Goal: Task Accomplishment & Management: Use online tool/utility

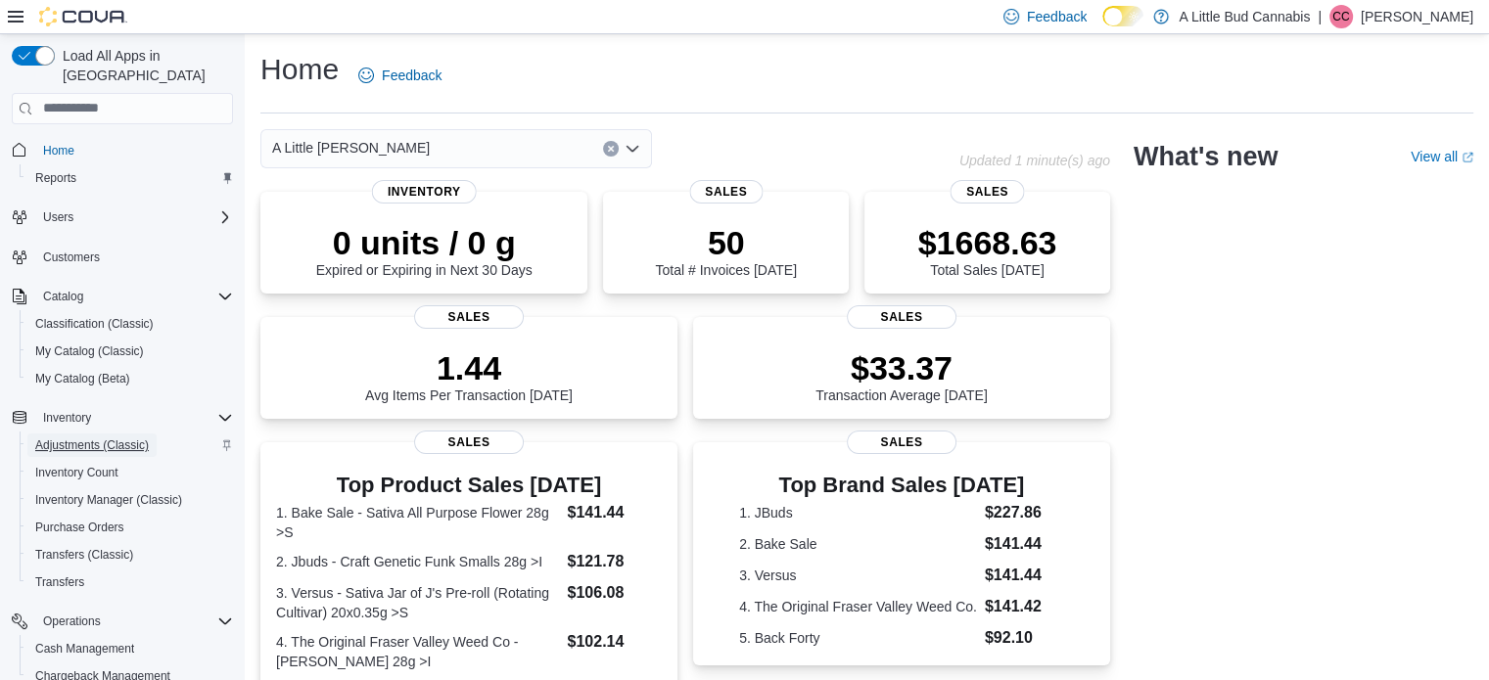
click at [78, 438] on span "Adjustments (Classic)" at bounding box center [92, 446] width 114 height 16
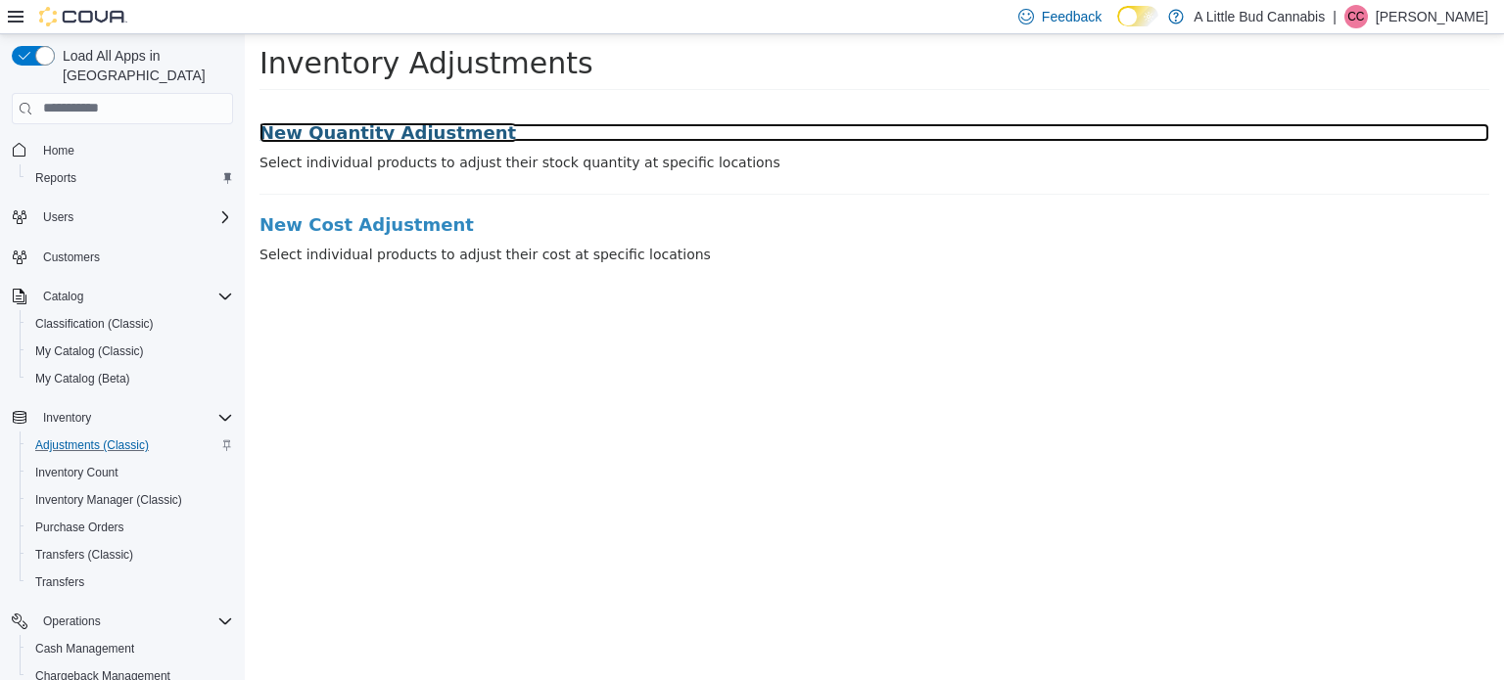
click at [401, 122] on h3 "New Quantity Adjustment" at bounding box center [873, 132] width 1229 height 20
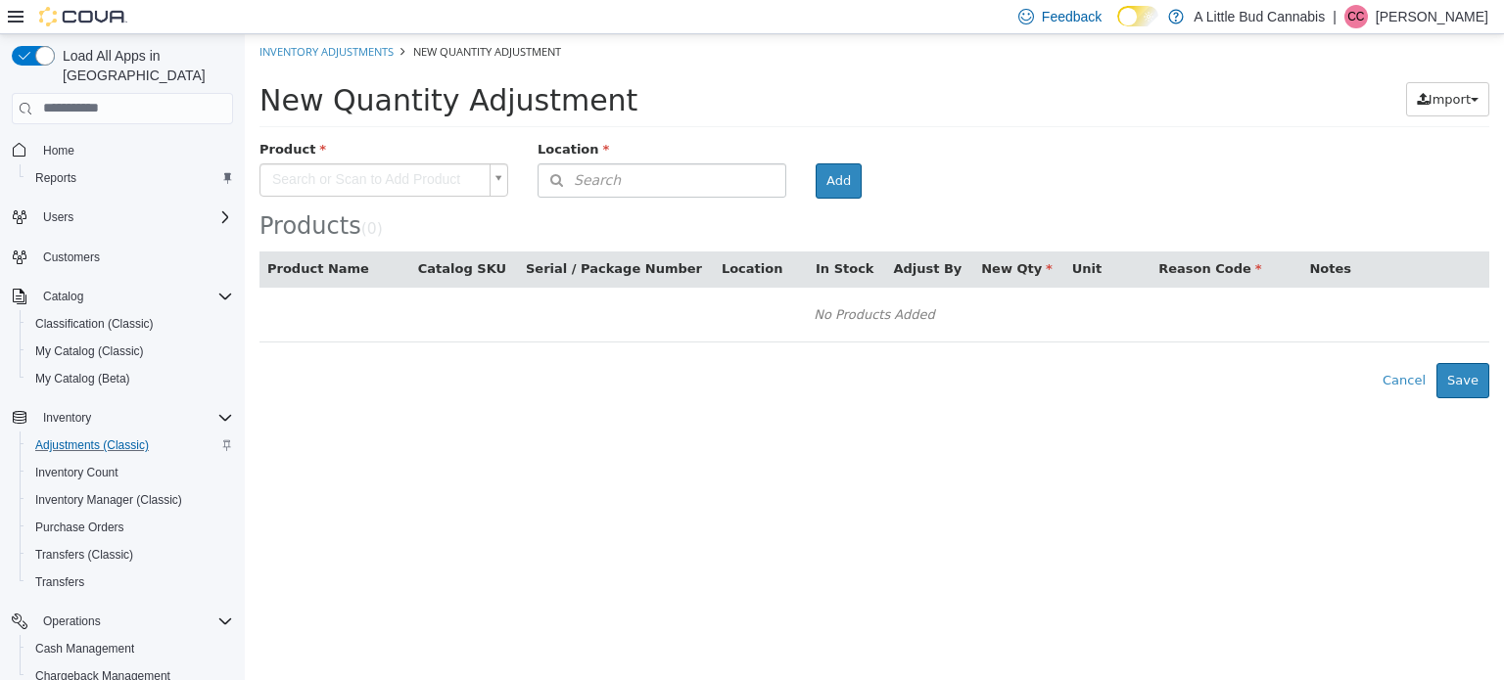
click at [442, 176] on body "× Inventory Adjustments New Quantity Adjustment New Quantity Adjustment Import …" at bounding box center [874, 215] width 1259 height 364
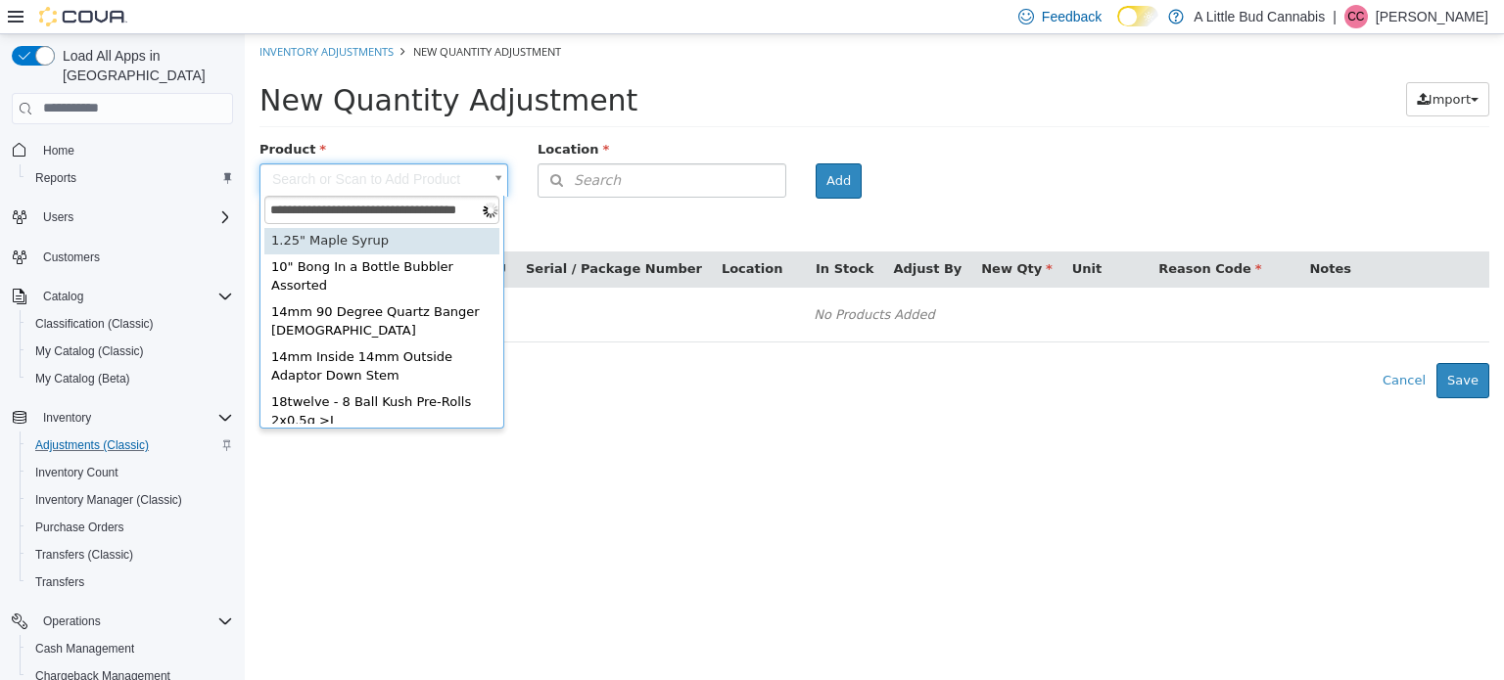
scroll to position [2, 0]
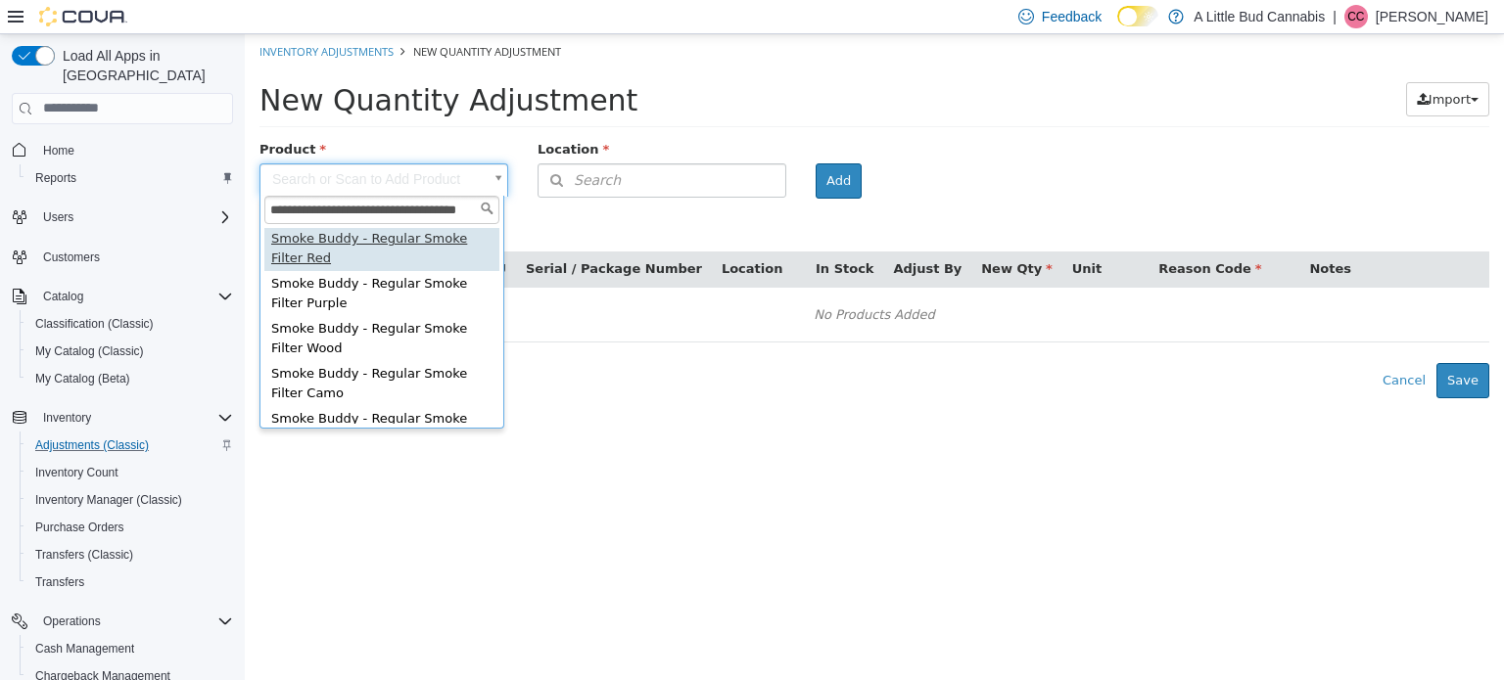
type input "**********"
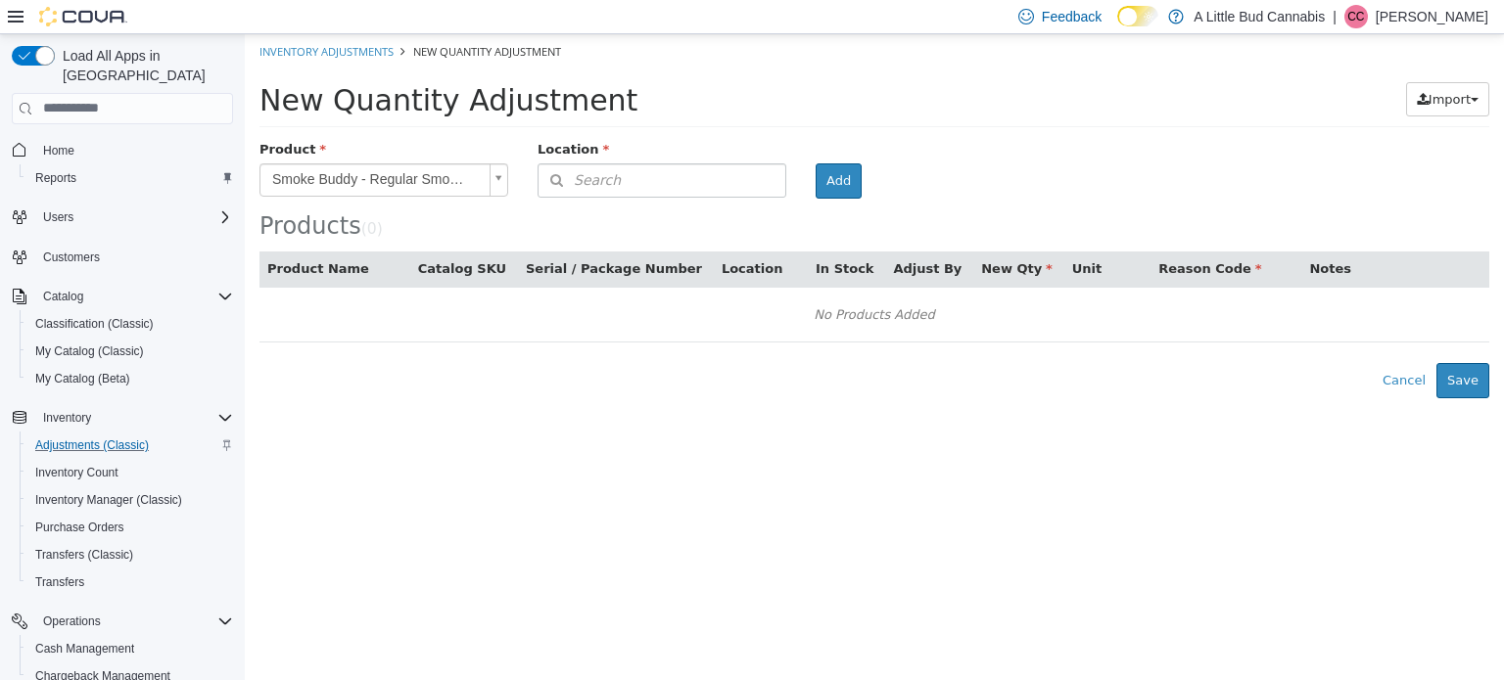
click at [593, 160] on div "Location" at bounding box center [662, 151] width 278 height 24
click at [604, 175] on span "Search" at bounding box center [579, 179] width 82 height 21
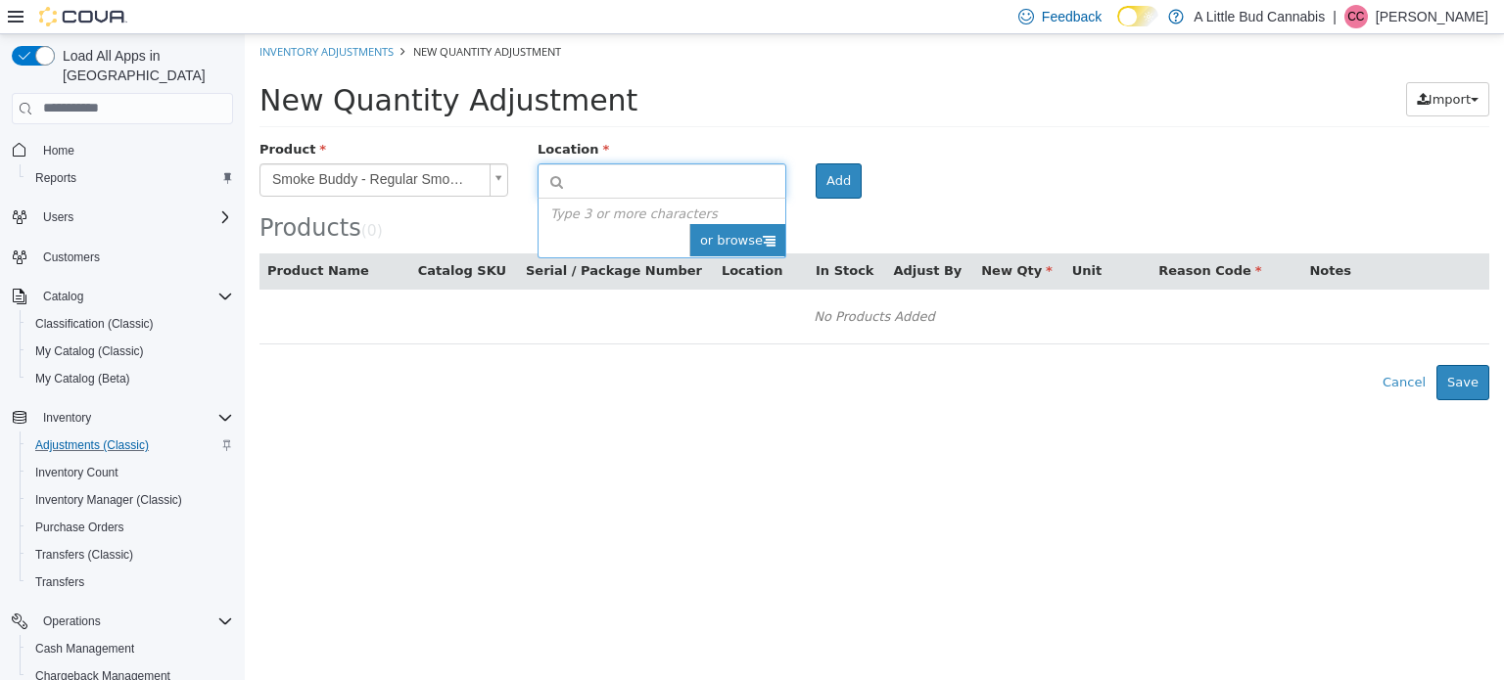
click at [758, 238] on span "or browse" at bounding box center [737, 239] width 96 height 33
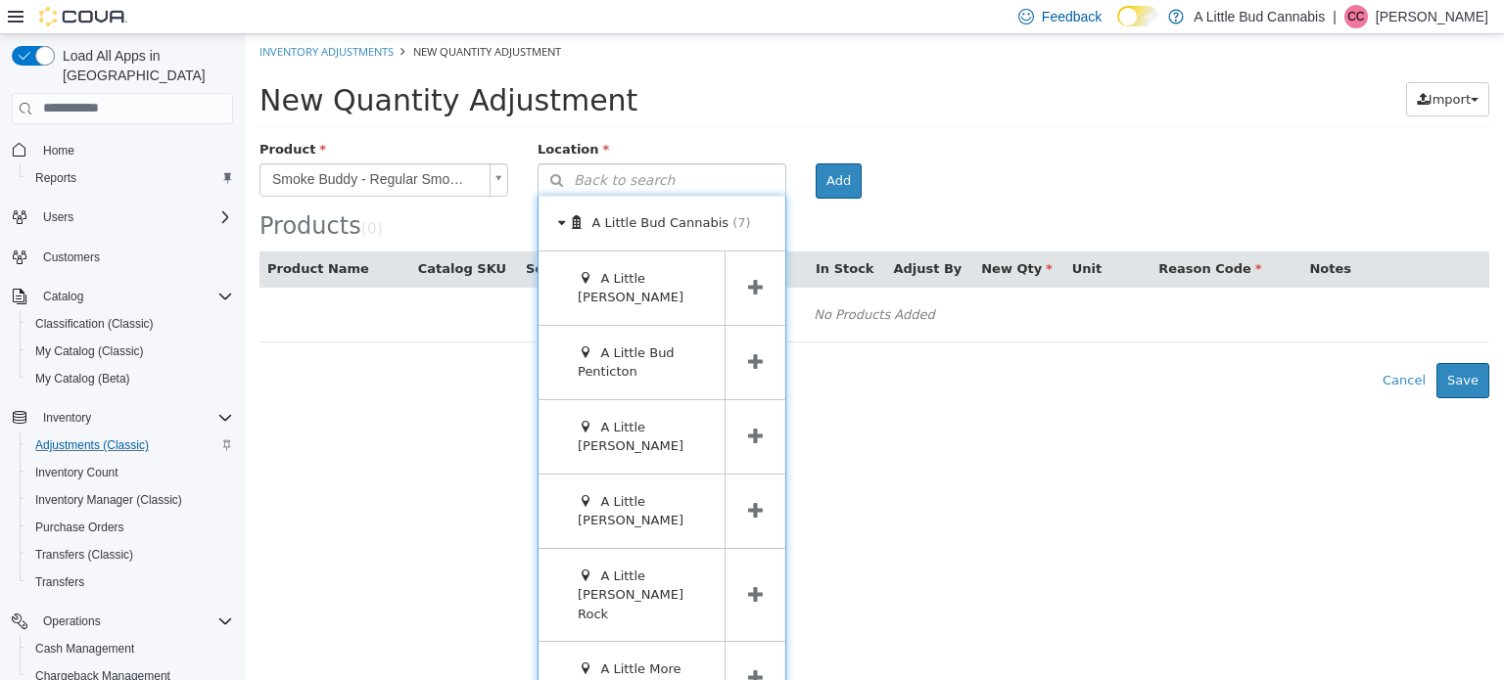
click at [758, 433] on span at bounding box center [754, 435] width 61 height 73
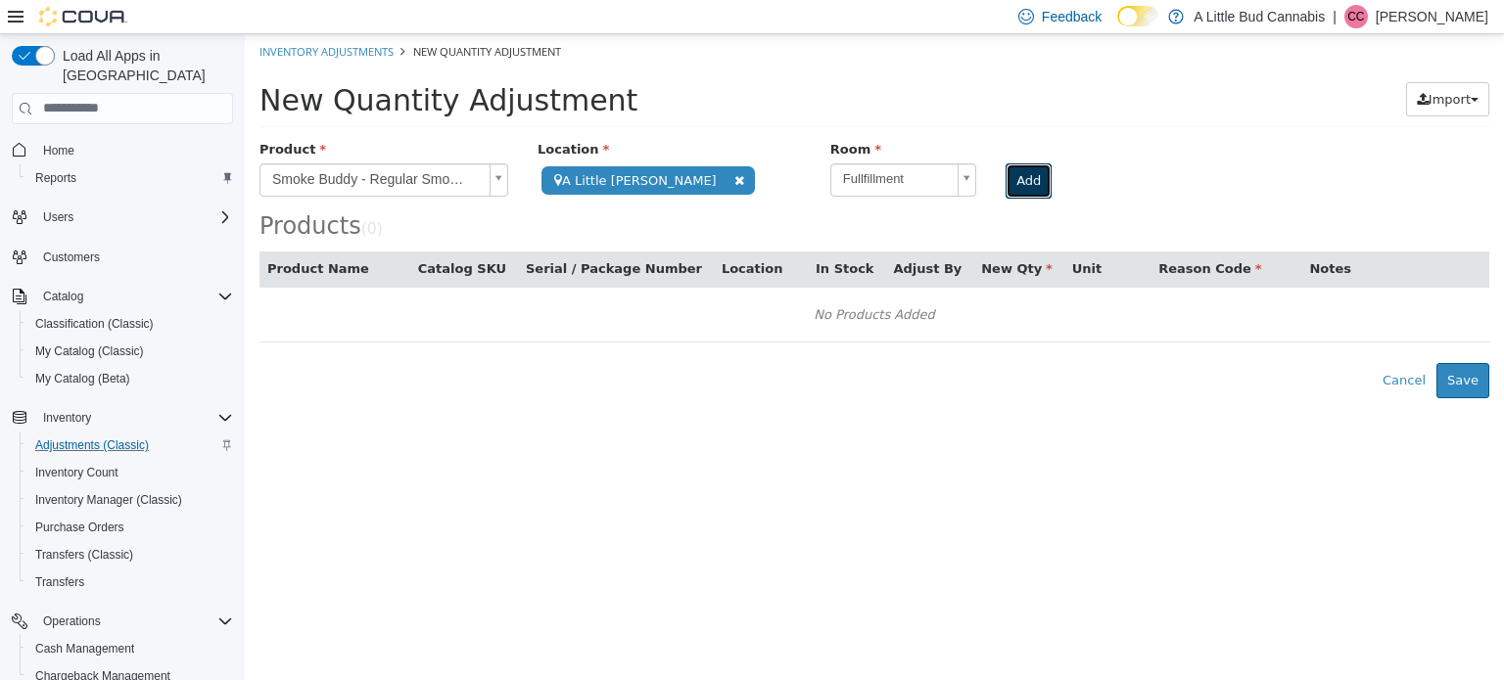
click at [1017, 178] on button "Add" at bounding box center [1028, 179] width 46 height 35
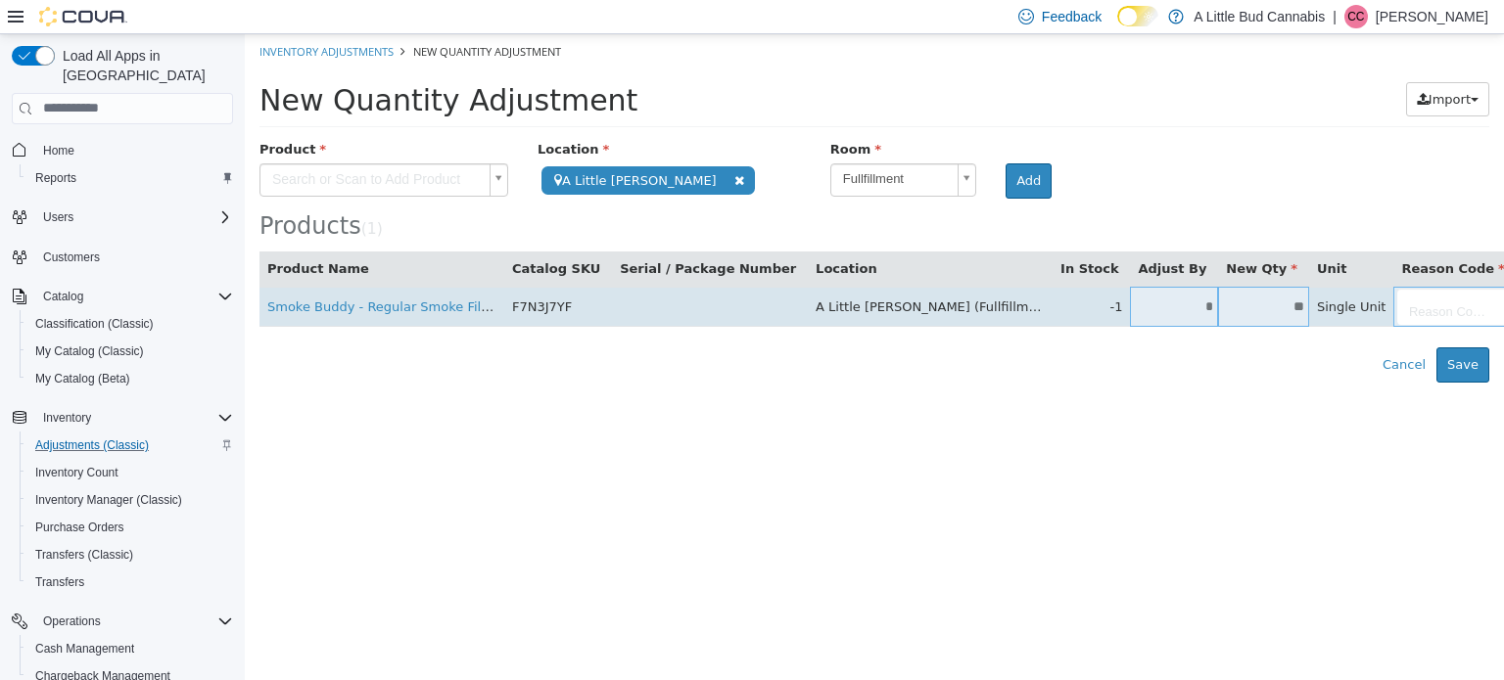
click at [1218, 307] on input "**" at bounding box center [1263, 306] width 91 height 15
type input "*"
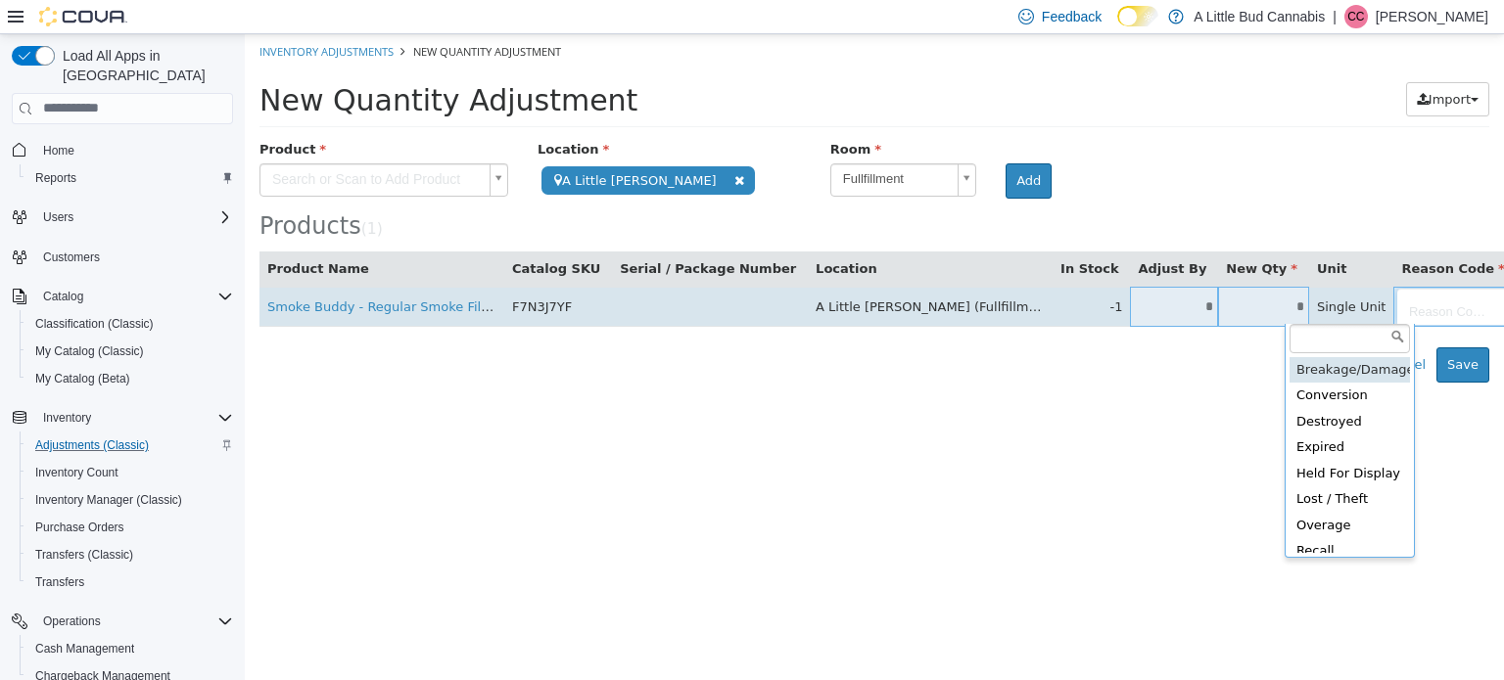
click at [1321, 302] on body "**********" at bounding box center [874, 207] width 1259 height 348
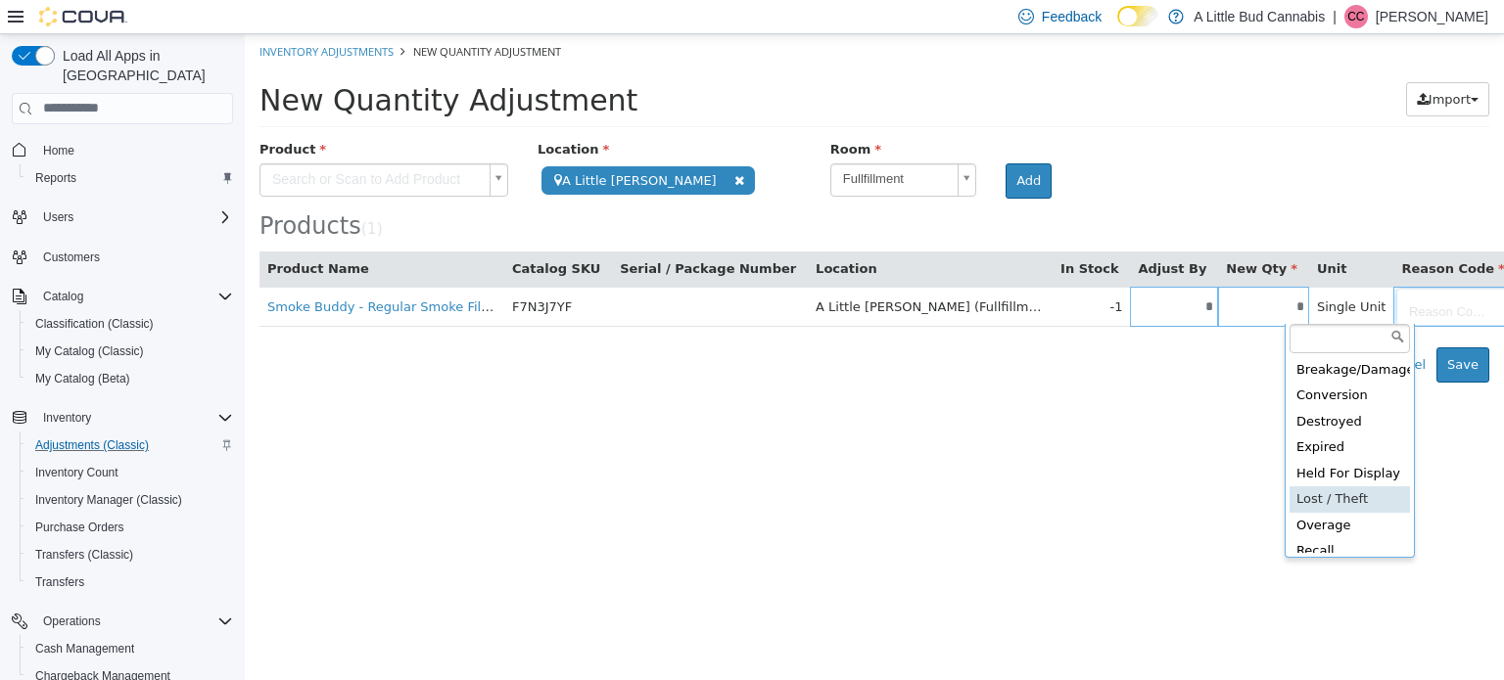
scroll to position [161, 0]
type input "**********"
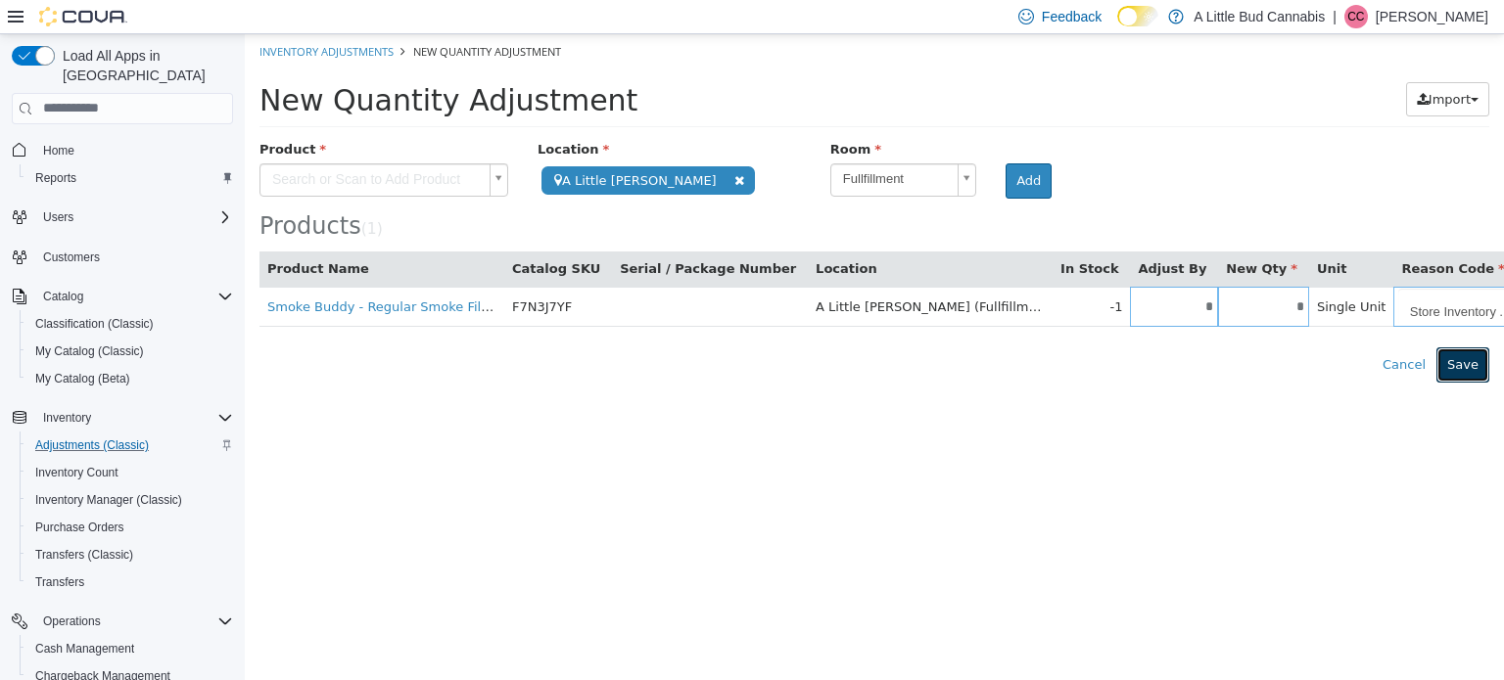
click at [1480, 365] on button "Save" at bounding box center [1462, 364] width 53 height 35
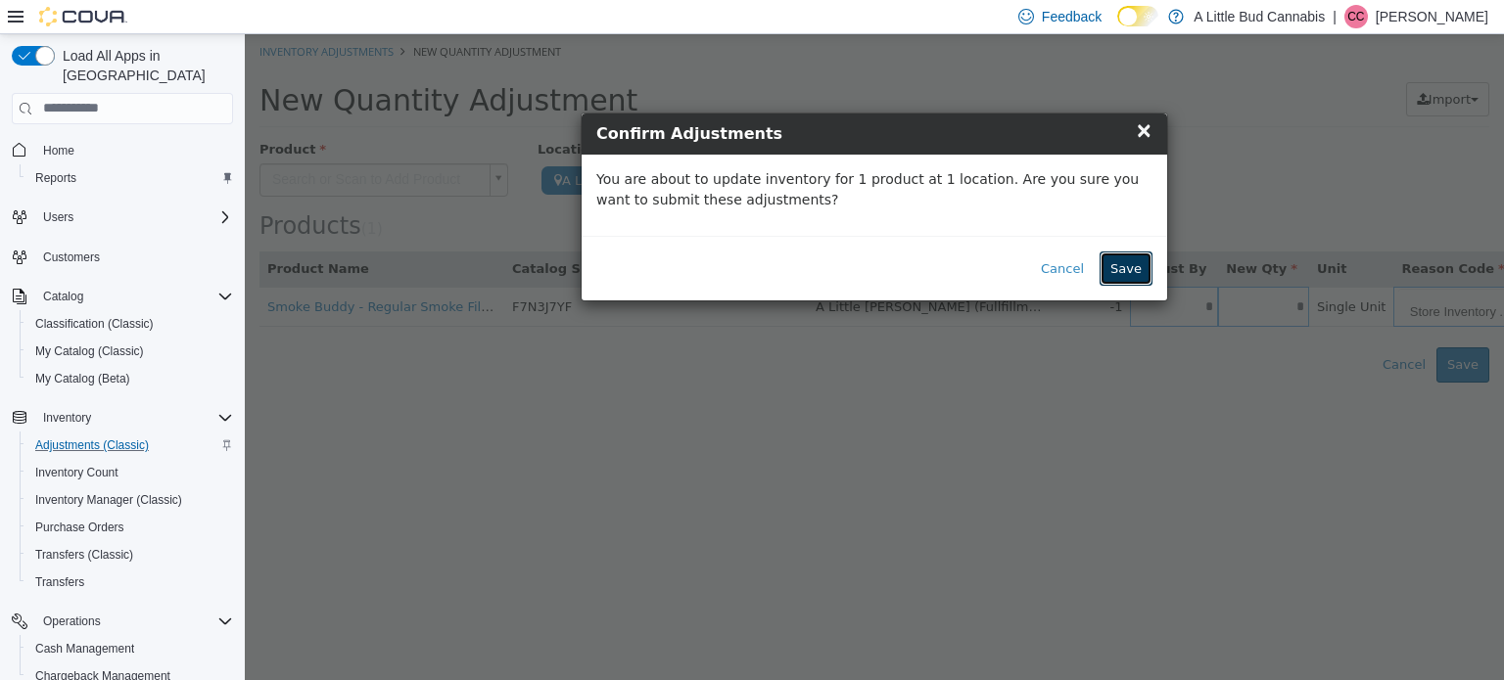
click at [1133, 260] on button "Save" at bounding box center [1125, 268] width 53 height 35
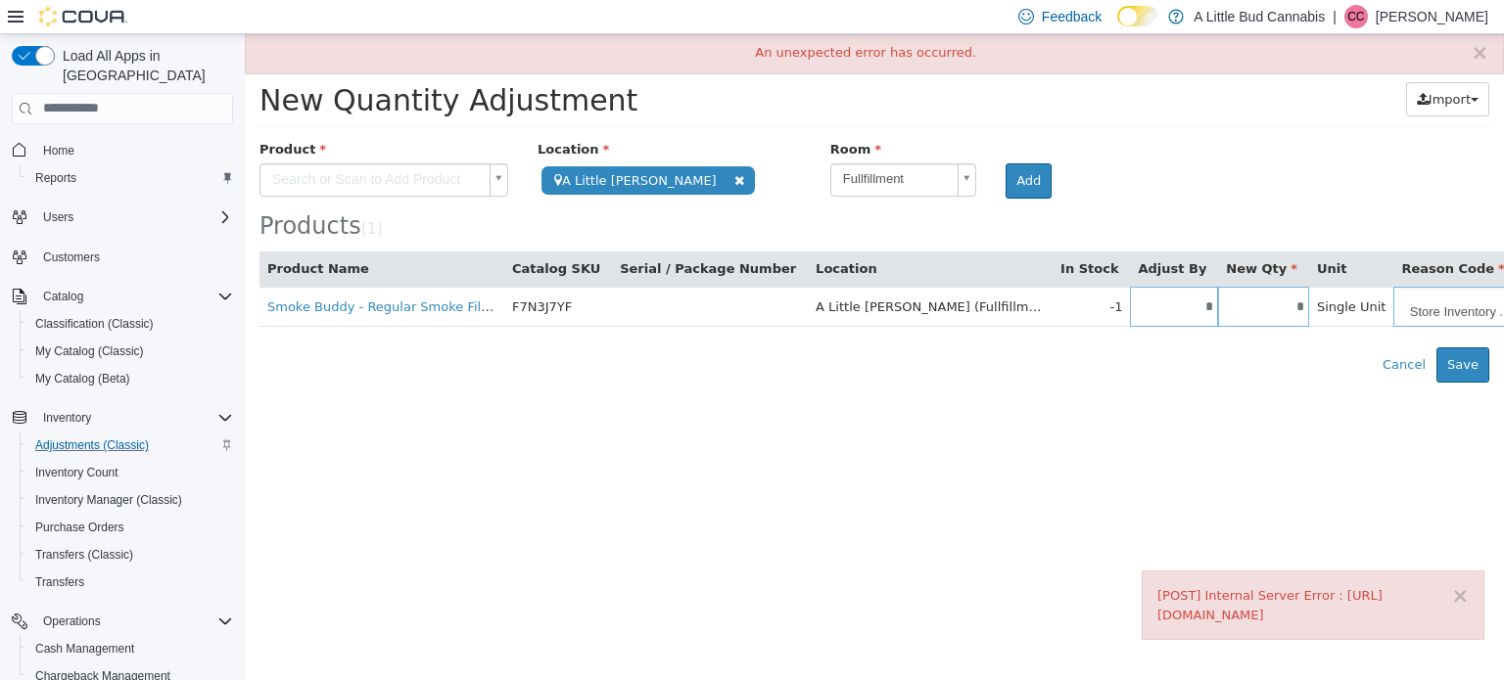
click at [1490, 58] on div "× An unexpected error has occurred." at bounding box center [874, 53] width 1259 height 40
click at [1486, 54] on button "×" at bounding box center [1479, 52] width 18 height 21
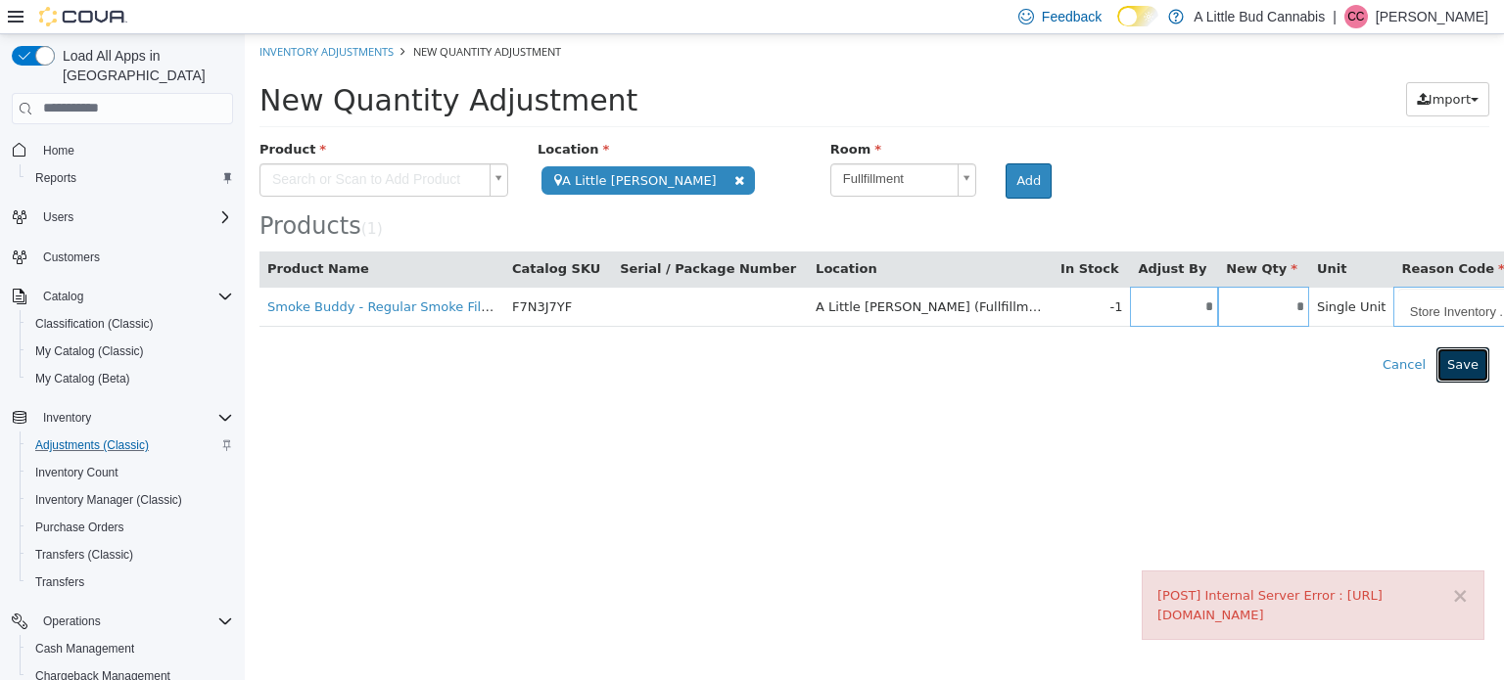
click at [1452, 363] on button "Save" at bounding box center [1462, 364] width 53 height 35
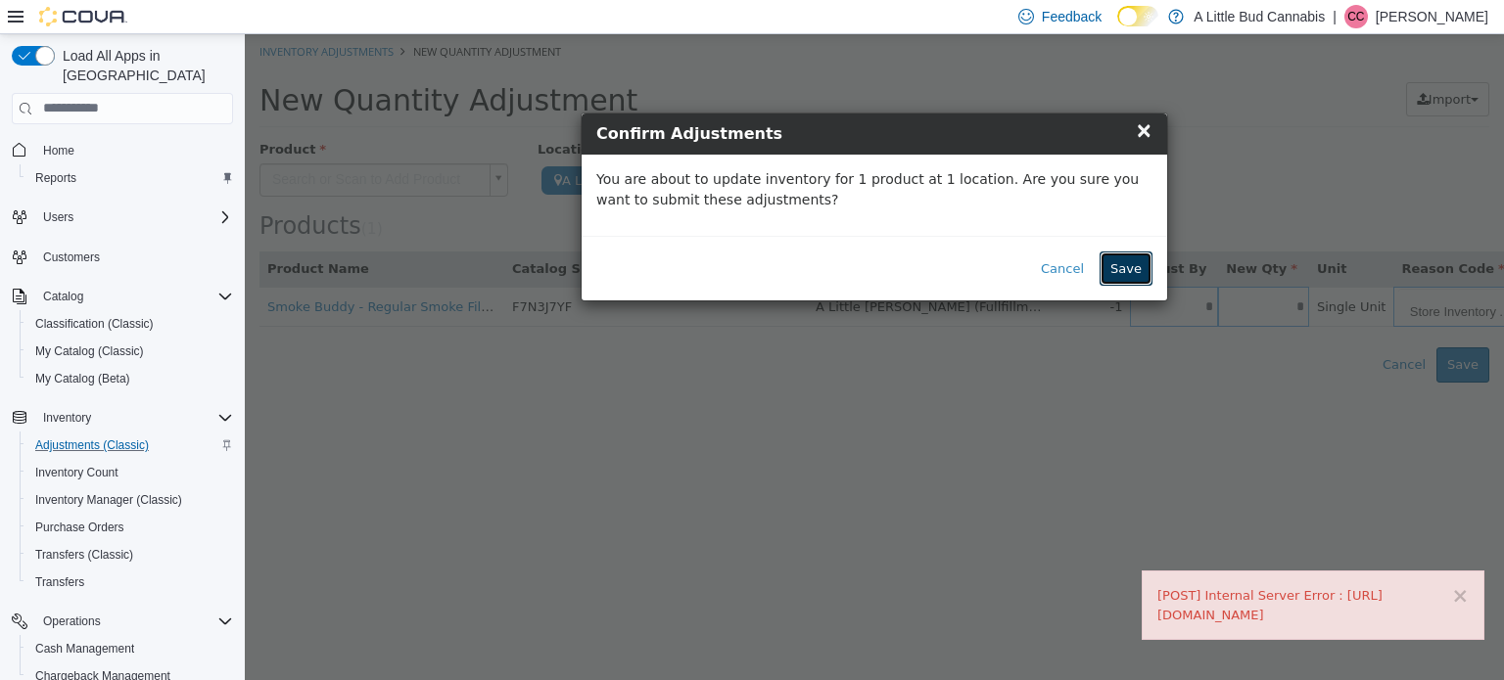
click at [1132, 265] on button "Save" at bounding box center [1125, 268] width 53 height 35
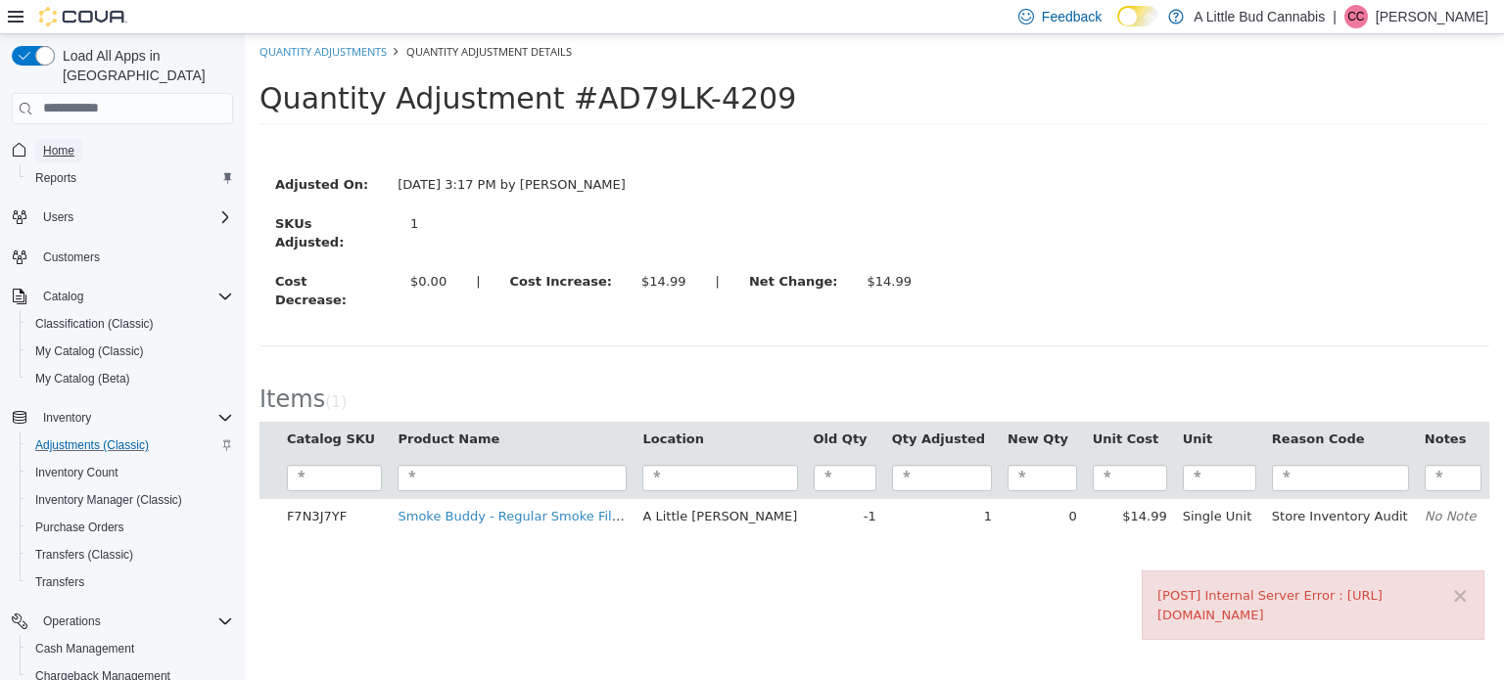
click at [65, 139] on span "Home" at bounding box center [58, 150] width 31 height 23
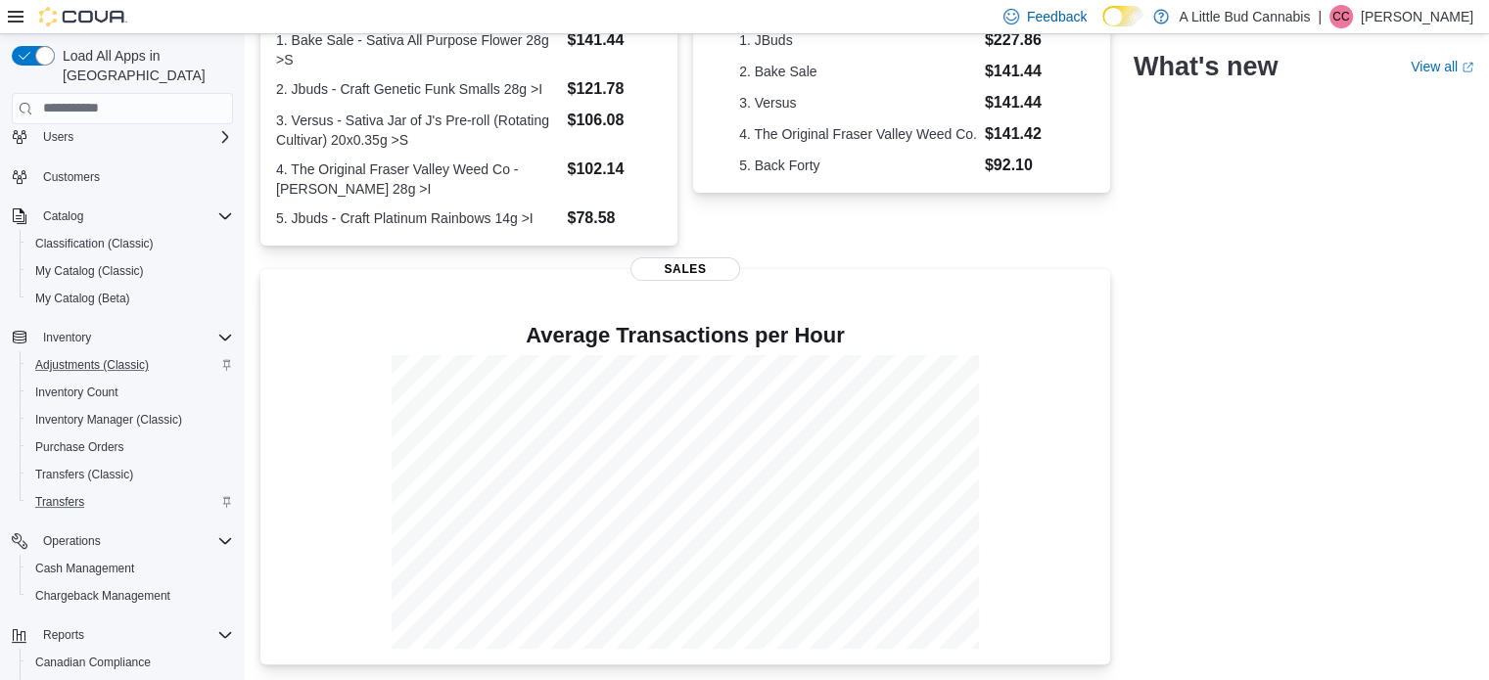
scroll to position [196, 0]
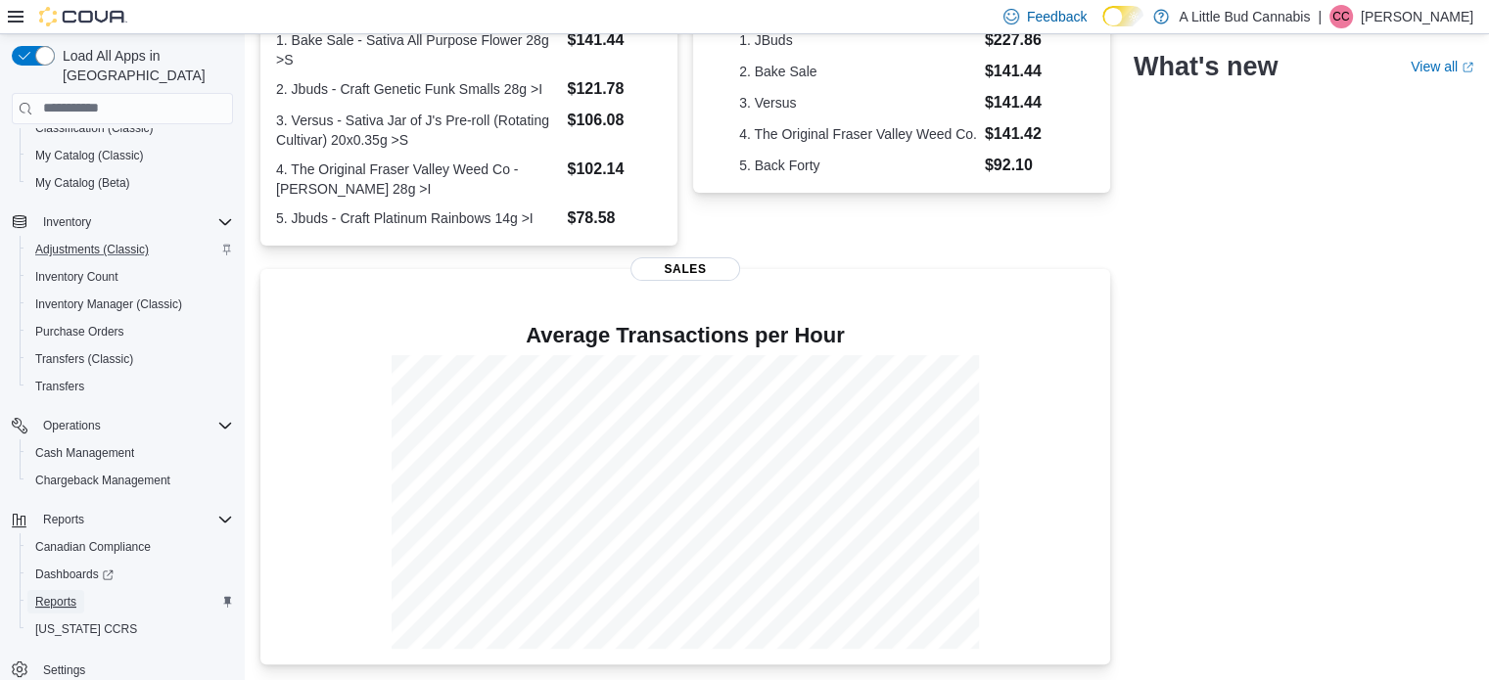
click at [70, 594] on span "Reports" at bounding box center [55, 602] width 41 height 16
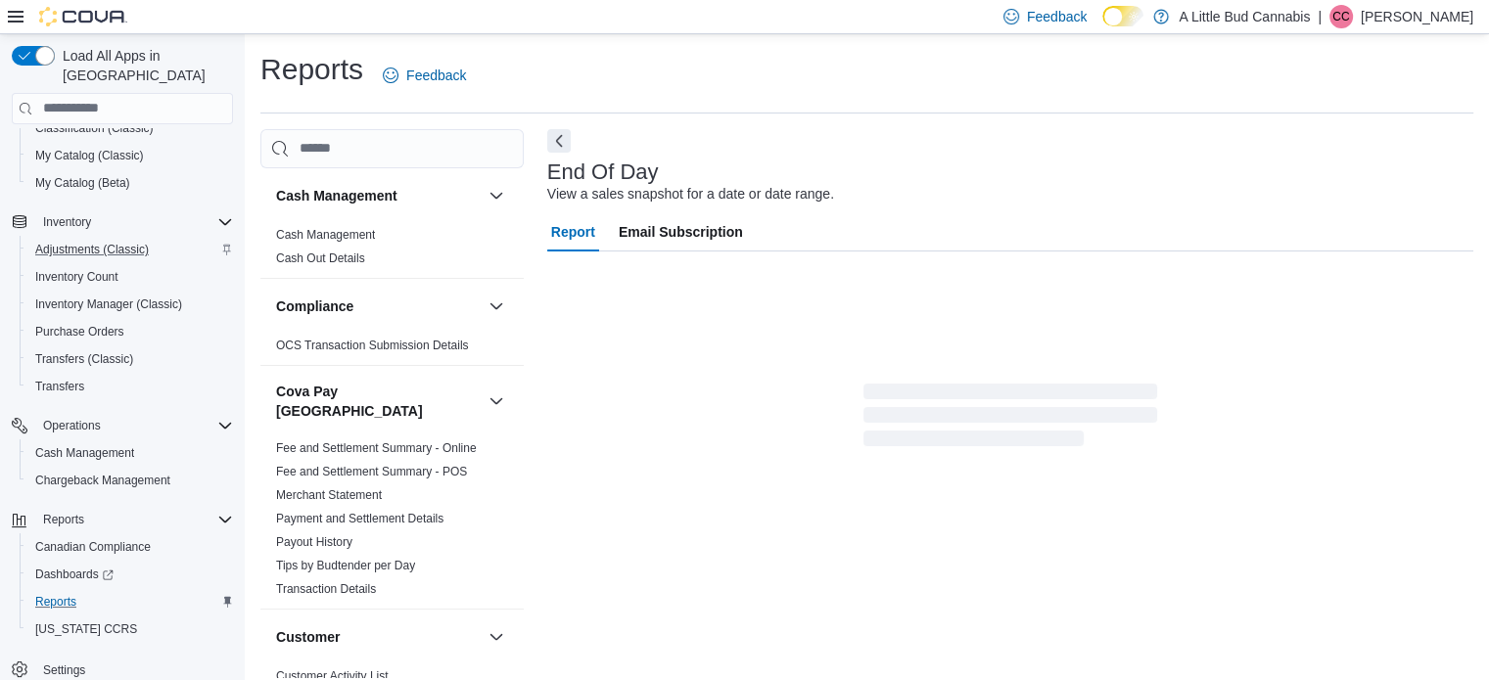
scroll to position [13, 0]
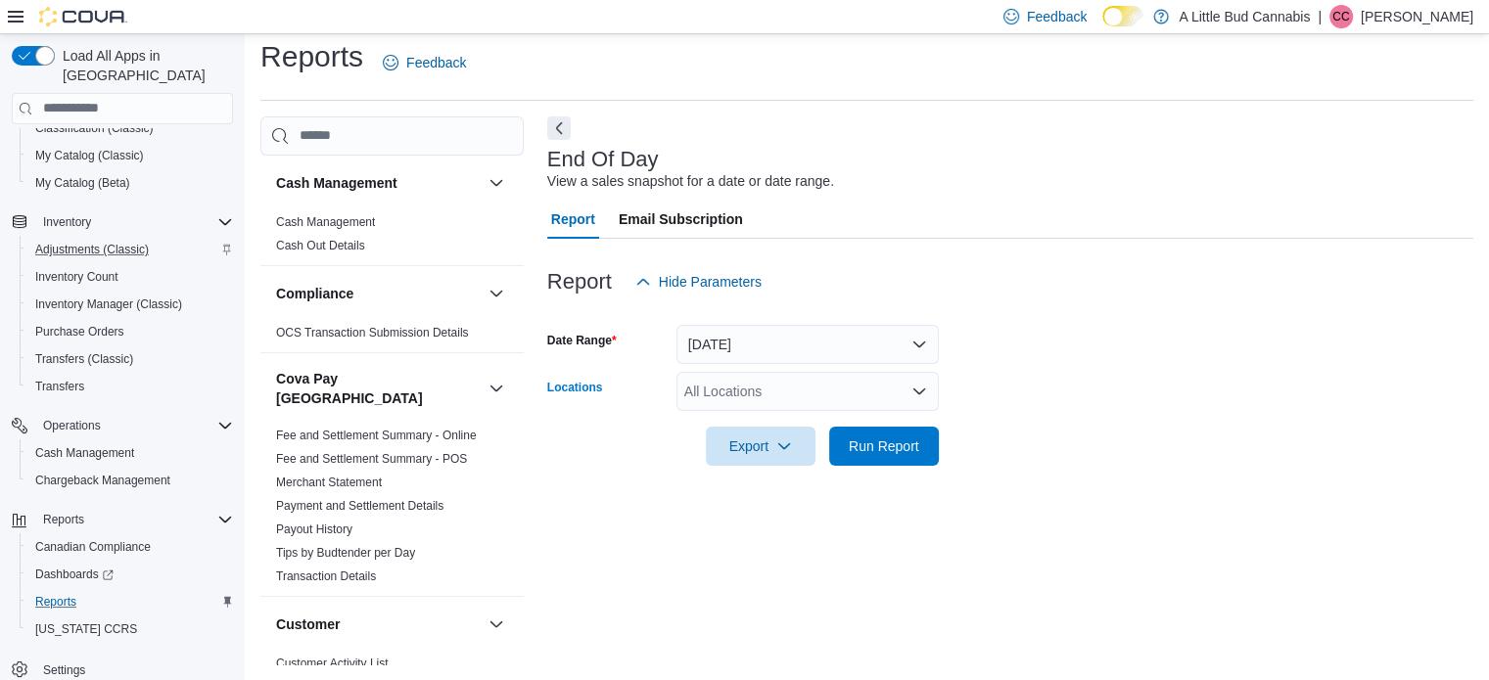
click at [754, 394] on div "All Locations" at bounding box center [807, 391] width 262 height 39
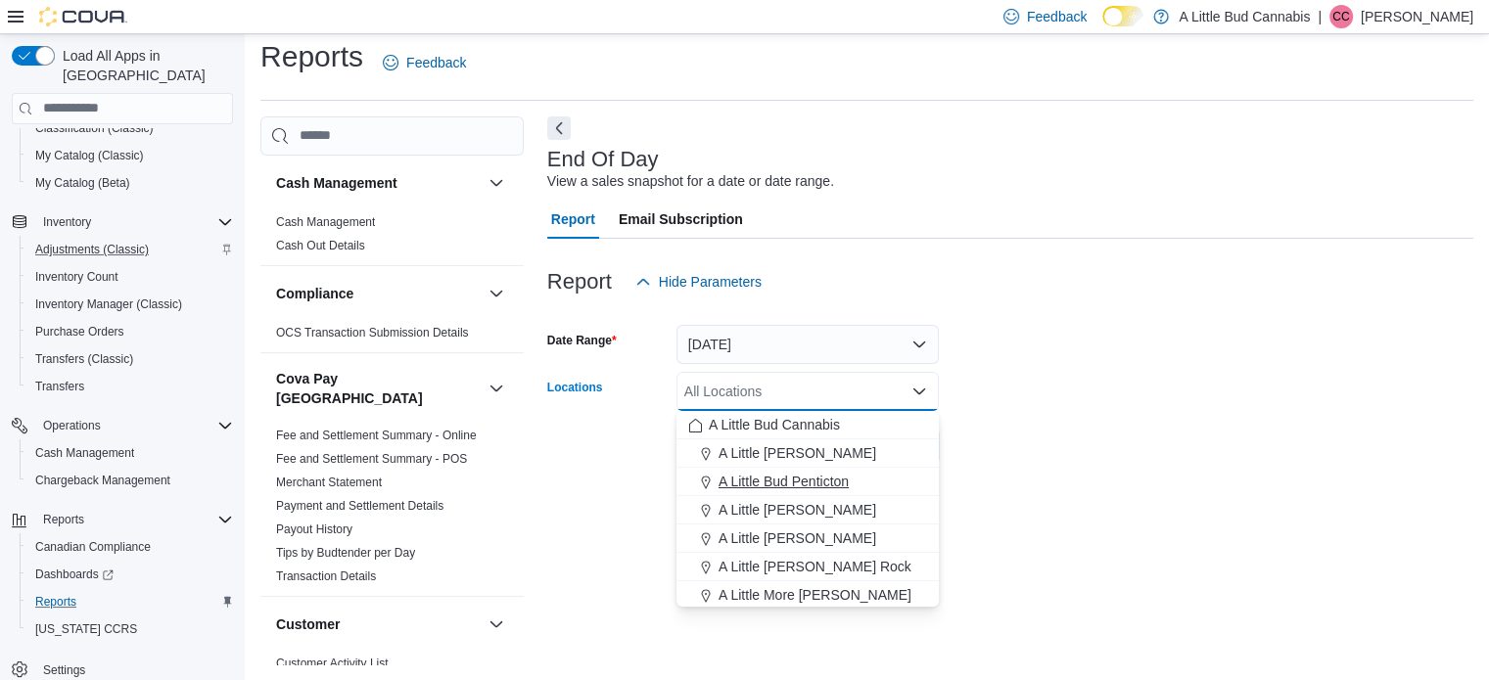
drag, startPoint x: 858, startPoint y: 510, endPoint x: 862, endPoint y: 468, distance: 42.3
click at [858, 509] on span "A Little Bud Summerland" at bounding box center [798, 510] width 158 height 20
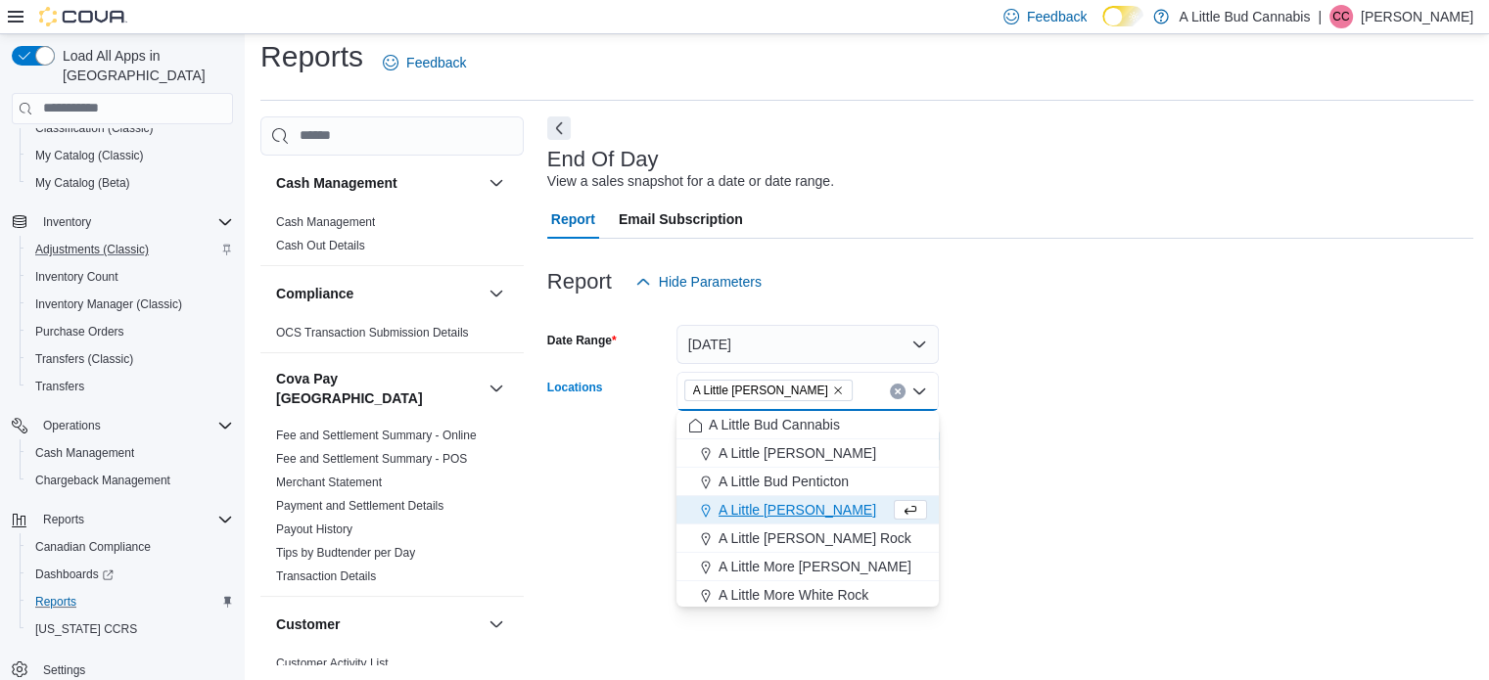
click at [1029, 398] on form "Date Range Today Locations A Little Bud Summerland Combo box. Selected. A Littl…" at bounding box center [1010, 383] width 926 height 164
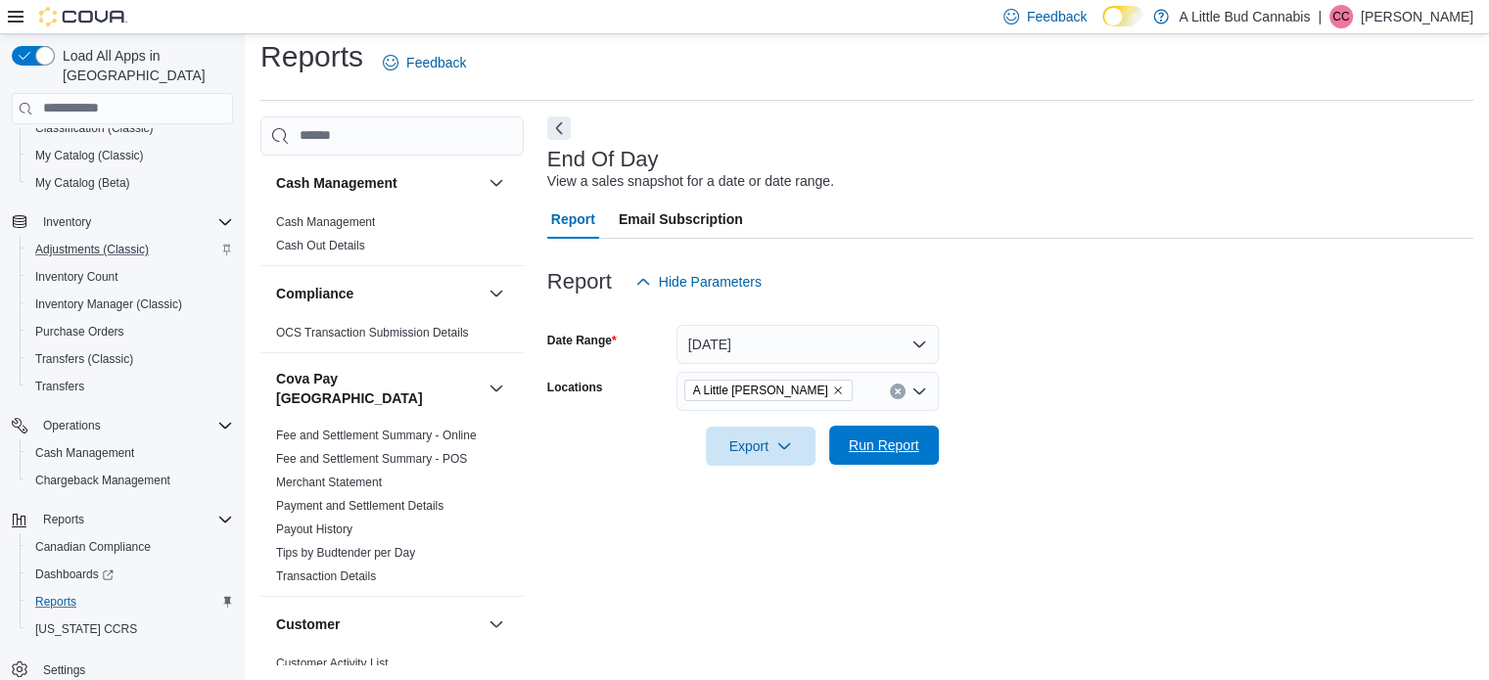
click at [877, 461] on span "Run Report" at bounding box center [884, 445] width 86 height 39
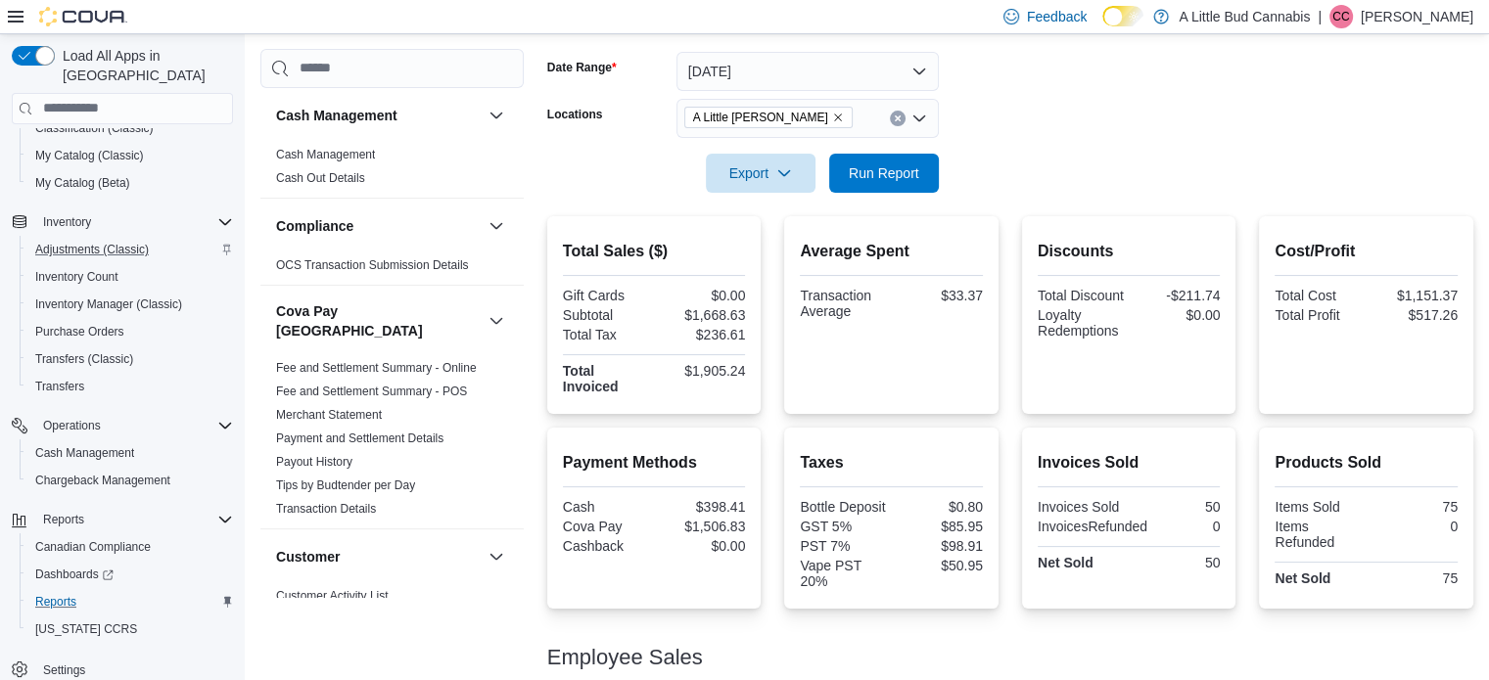
scroll to position [440, 0]
